Goal: Transaction & Acquisition: Purchase product/service

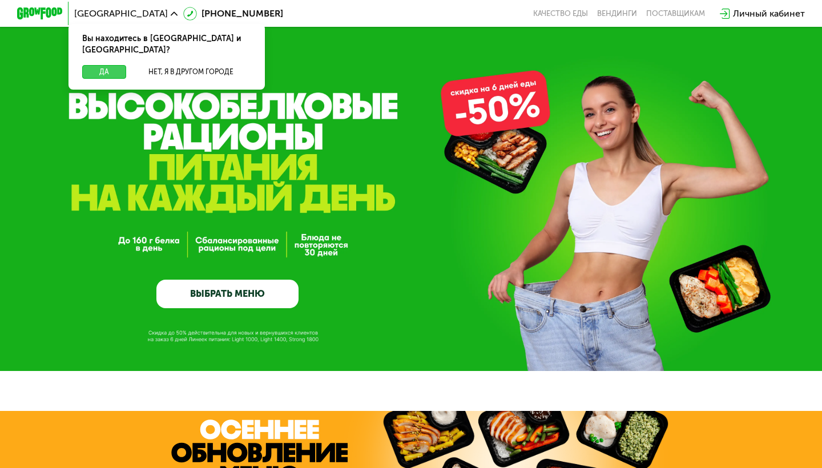
click at [112, 65] on button "Да" at bounding box center [104, 72] width 44 height 14
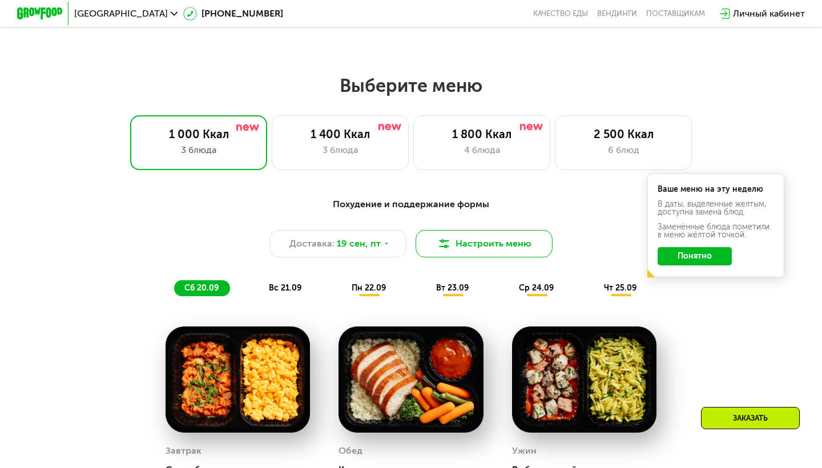
scroll to position [690, 0]
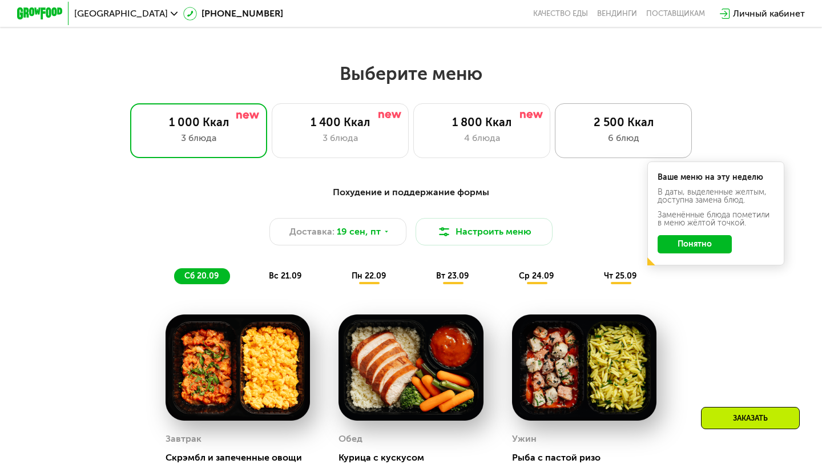
click at [632, 136] on div "6 блюд" at bounding box center [623, 138] width 113 height 14
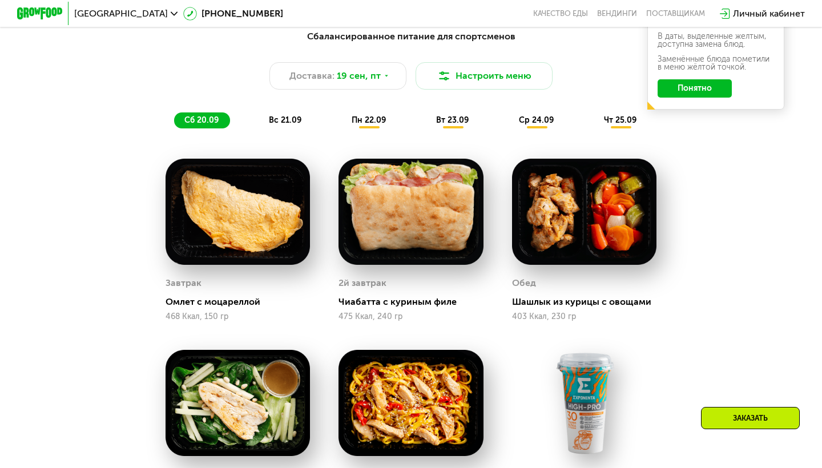
scroll to position [844, 0]
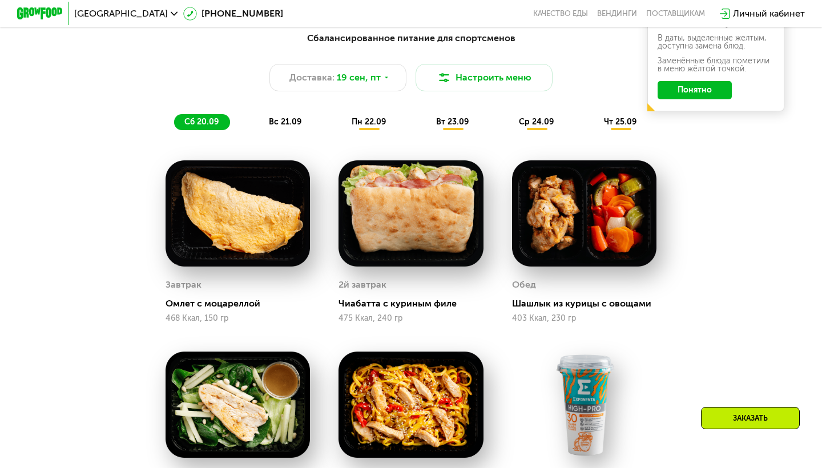
click at [288, 122] on span "вс 21.09" at bounding box center [285, 122] width 33 height 10
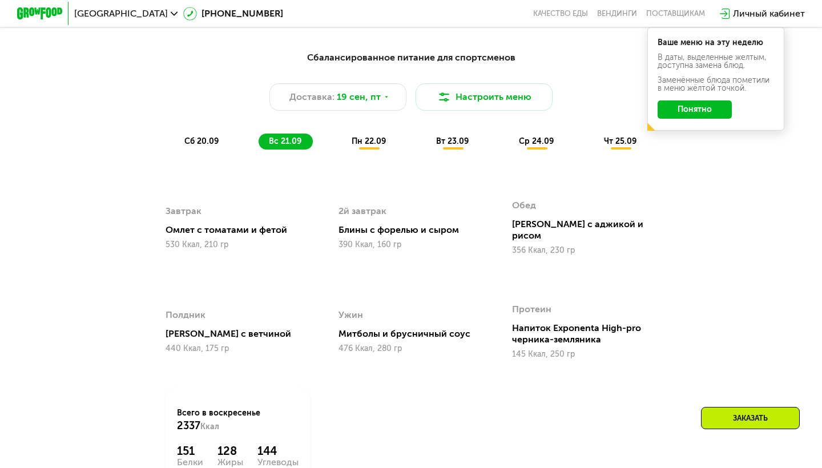
scroll to position [806, 0]
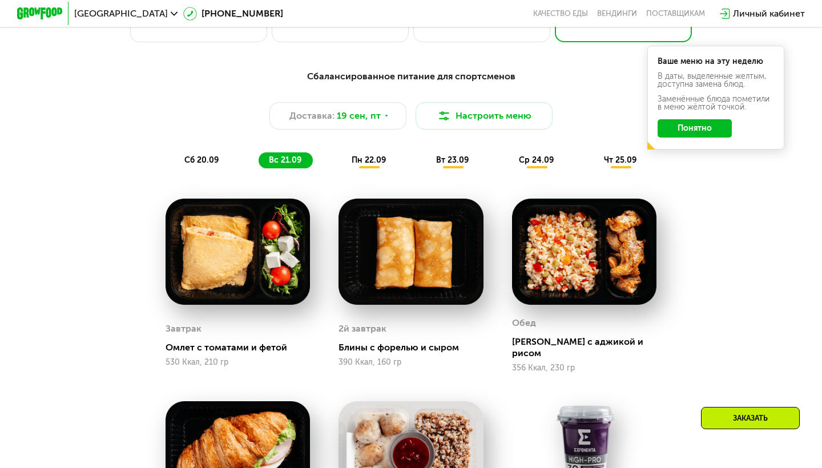
click at [370, 160] on span "пн 22.09" at bounding box center [369, 160] width 34 height 10
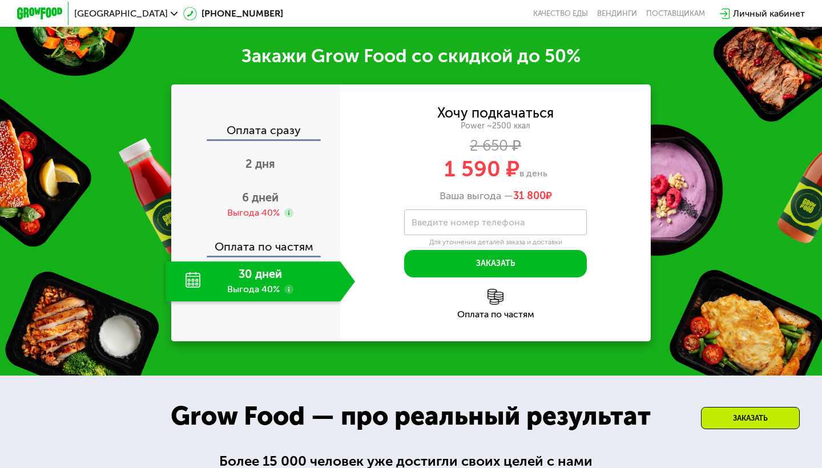
scroll to position [1562, 0]
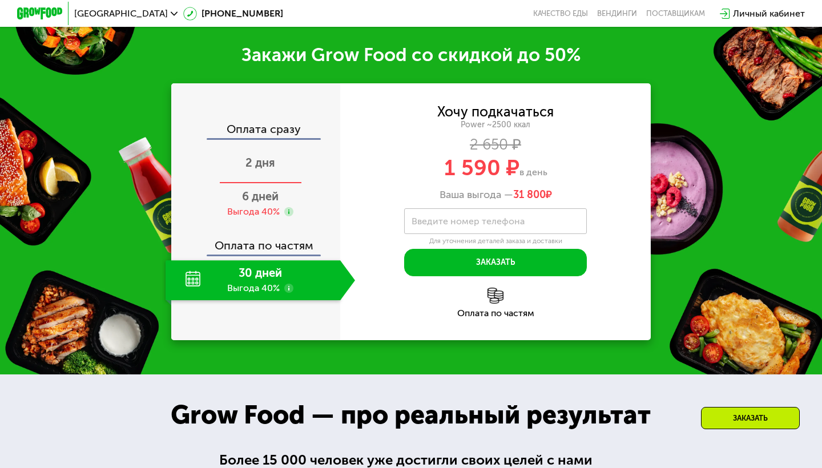
click at [260, 170] on span "2 дня" at bounding box center [260, 163] width 30 height 14
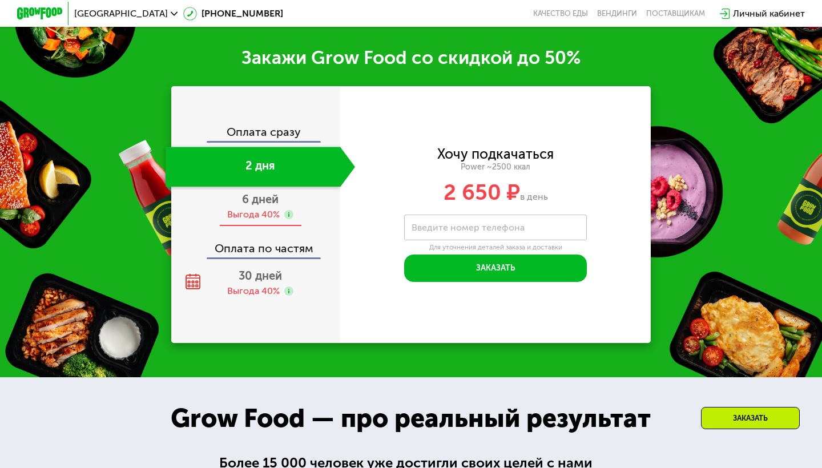
click at [259, 203] on span "6 дней" at bounding box center [260, 199] width 37 height 14
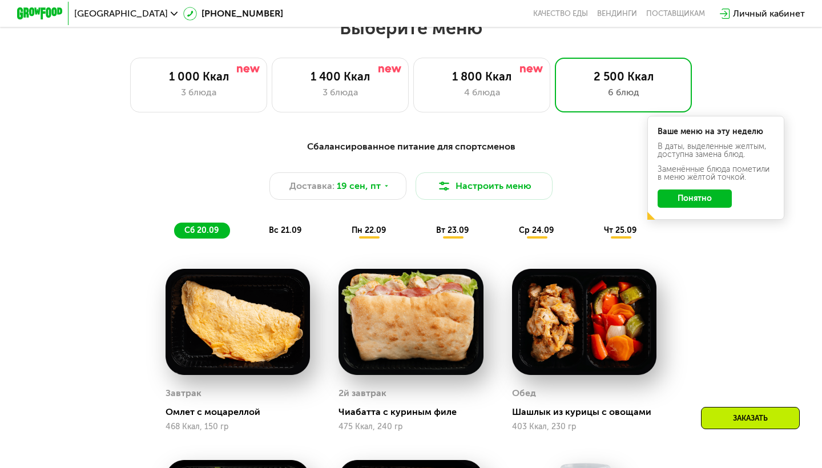
scroll to position [715, 0]
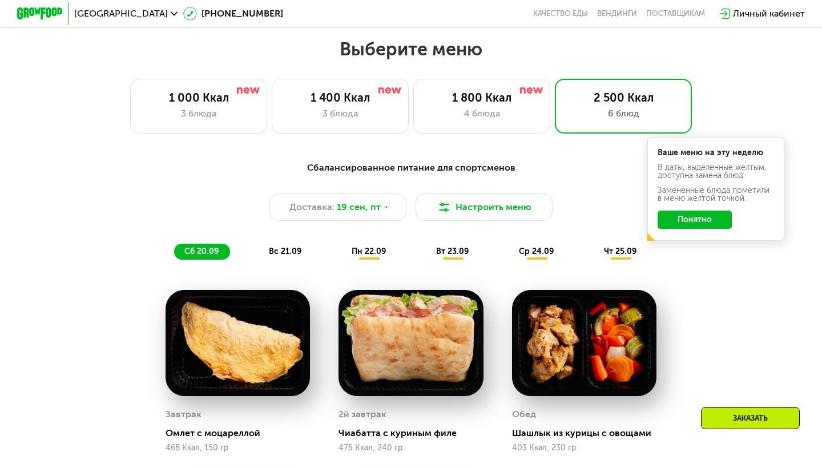
click at [281, 251] on span "вс 21.09" at bounding box center [285, 252] width 33 height 10
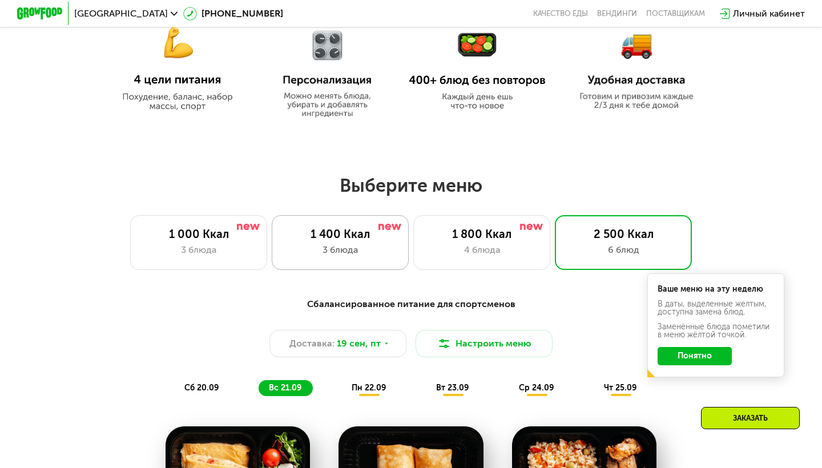
scroll to position [577, 0]
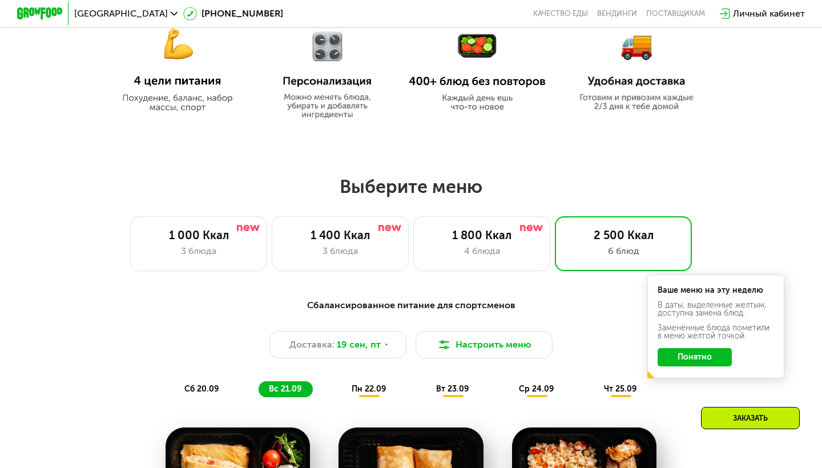
click at [373, 390] on span "пн 22.09" at bounding box center [369, 389] width 34 height 10
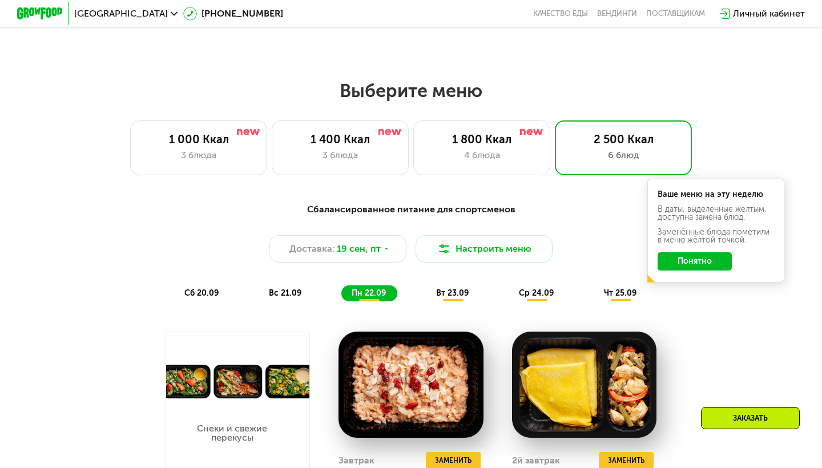
scroll to position [674, 0]
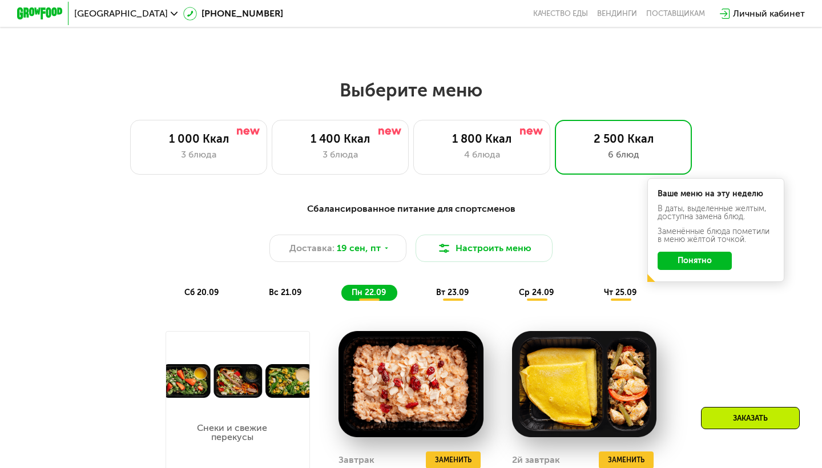
click at [458, 296] on span "вт 23.09" at bounding box center [452, 293] width 33 height 10
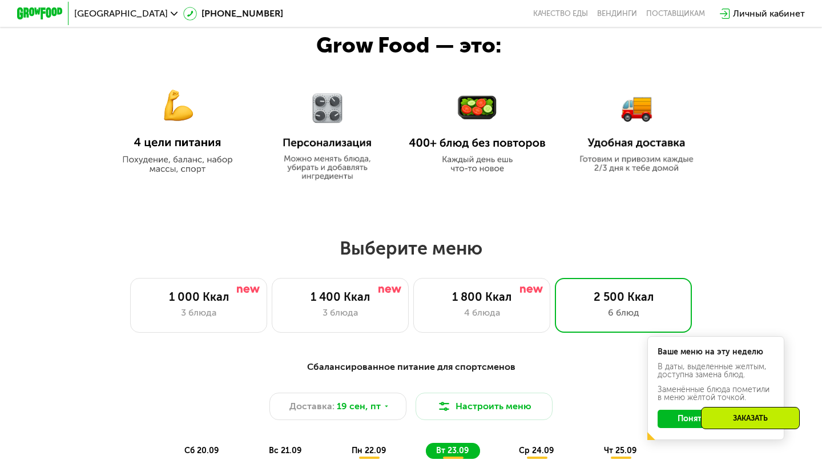
scroll to position [524, 0]
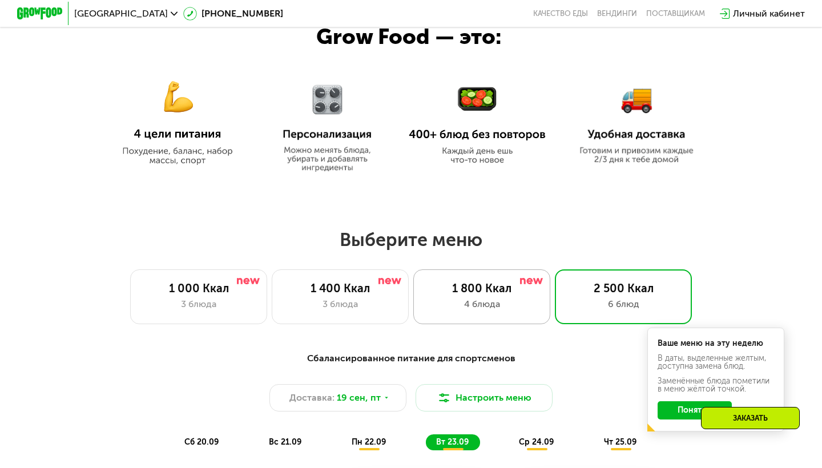
click at [483, 295] on div "1 800 Ккал" at bounding box center [481, 288] width 113 height 14
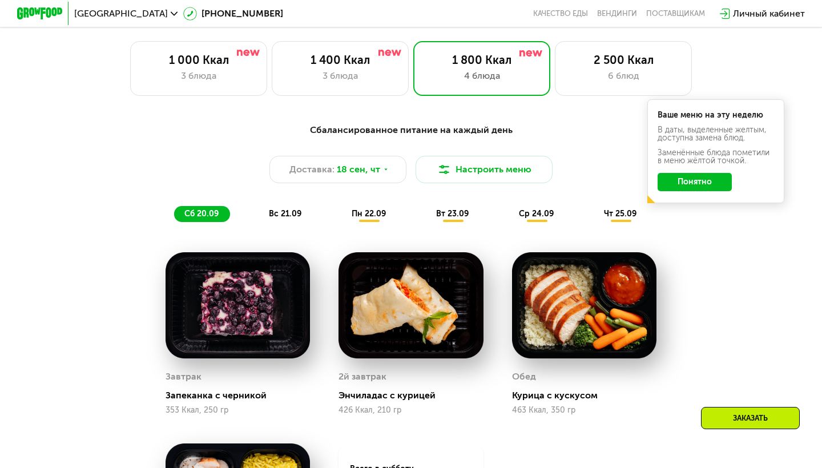
scroll to position [752, 0]
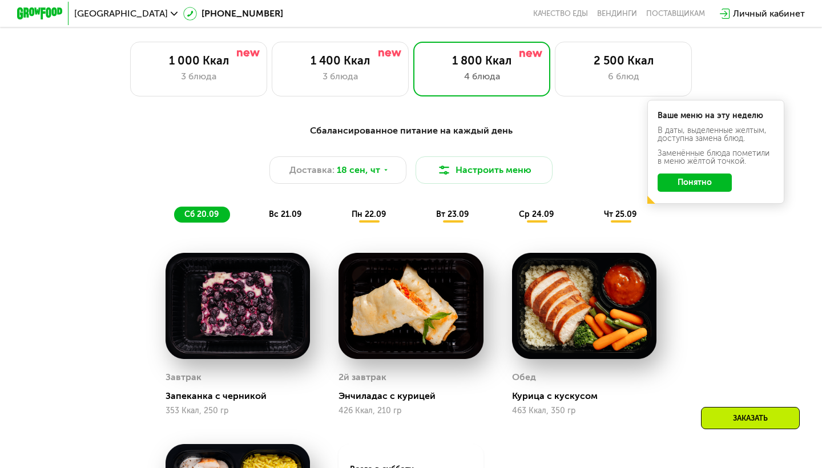
click at [290, 213] on span "вс 21.09" at bounding box center [285, 215] width 33 height 10
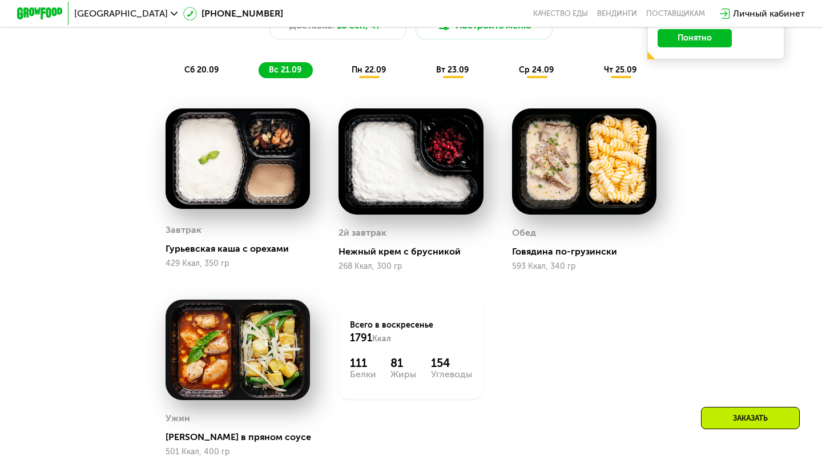
scroll to position [896, 0]
click at [367, 71] on span "пн 22.09" at bounding box center [369, 70] width 34 height 10
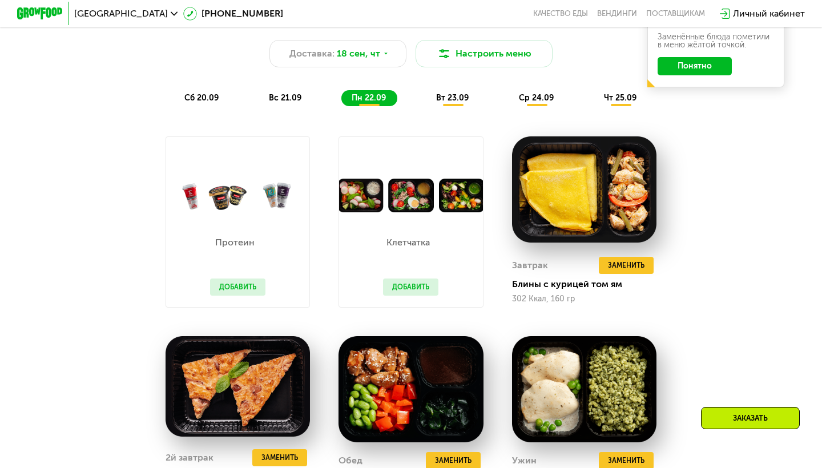
scroll to position [867, 0]
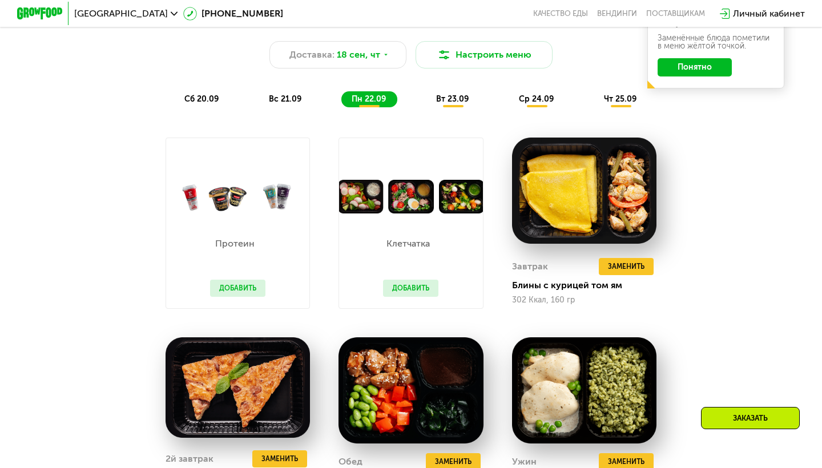
click at [456, 100] on span "вт 23.09" at bounding box center [452, 99] width 33 height 10
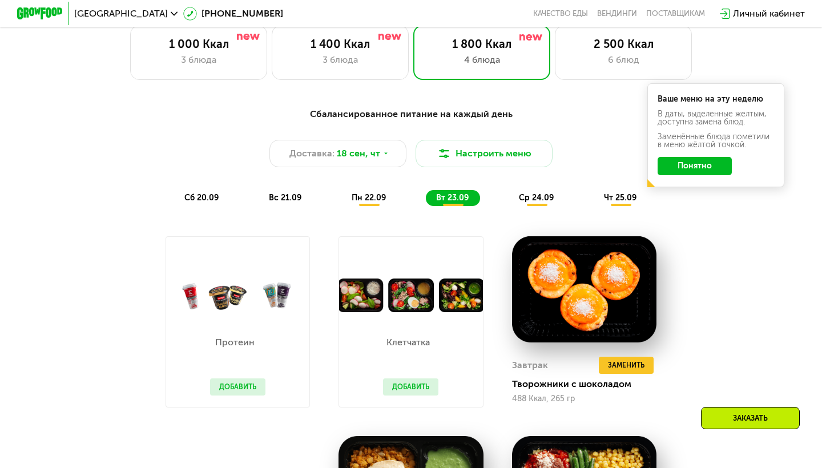
scroll to position [751, 0]
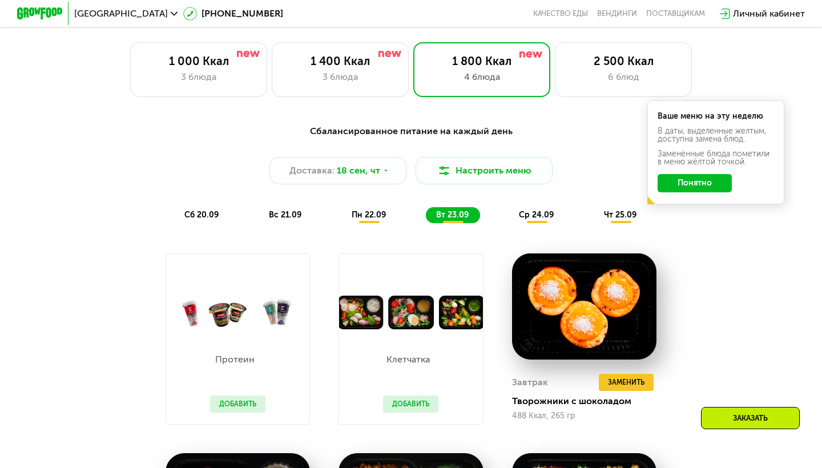
click at [535, 214] on span "ср 24.09" at bounding box center [536, 215] width 35 height 10
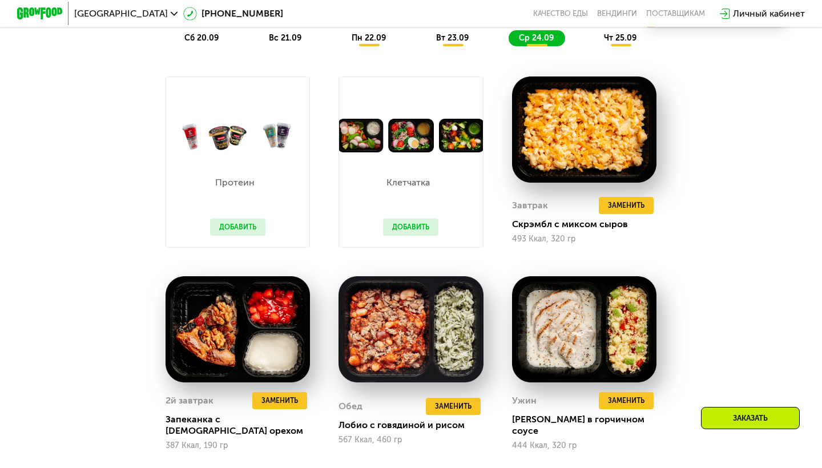
scroll to position [845, 0]
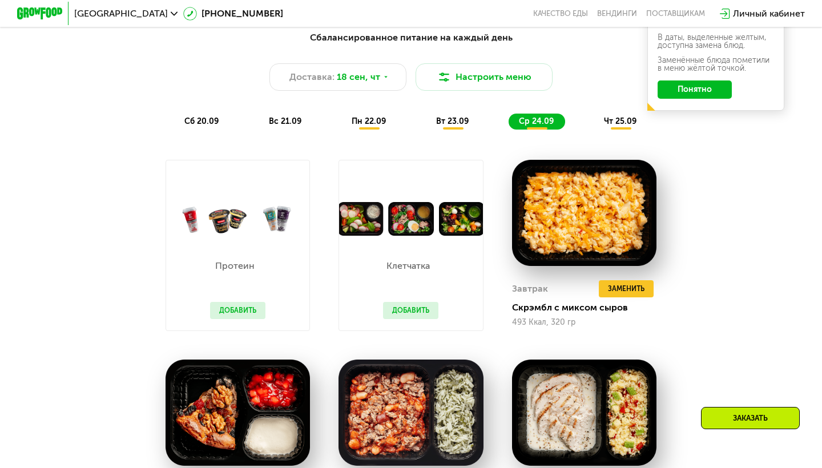
click at [622, 121] on span "чт 25.09" at bounding box center [620, 121] width 33 height 10
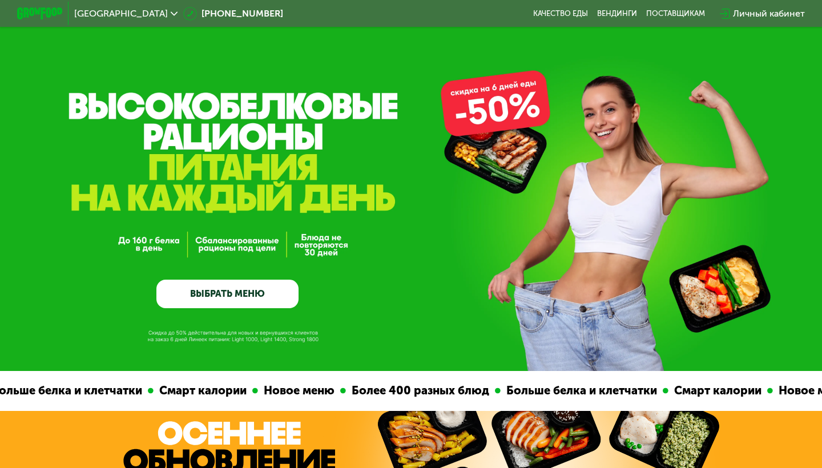
scroll to position [0, 0]
